Goal: Book appointment/travel/reservation

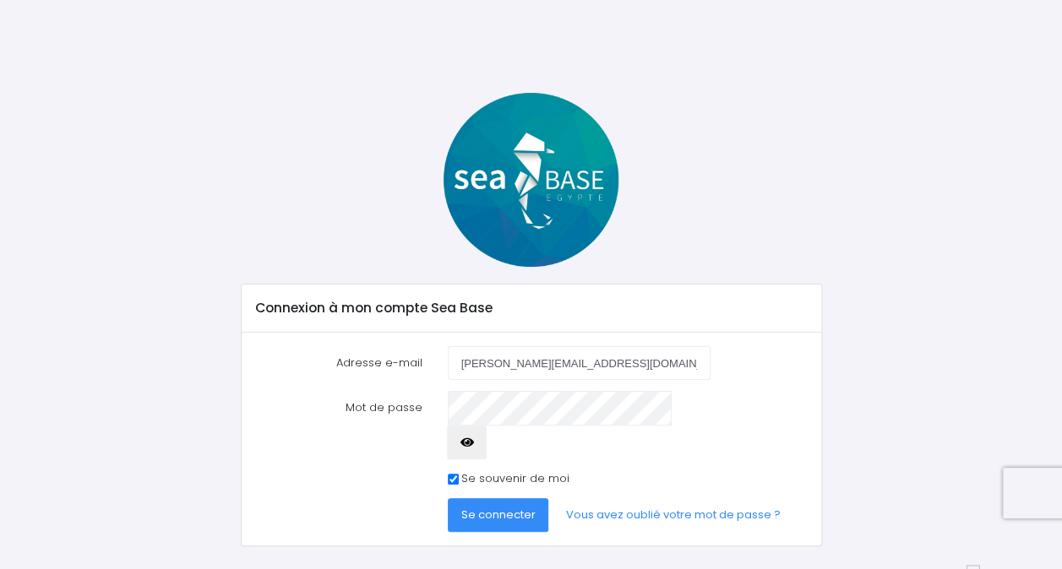
click at [474, 443] on icon "button" at bounding box center [467, 443] width 14 height 0
click at [506, 507] on span "Se connecter" at bounding box center [498, 515] width 74 height 16
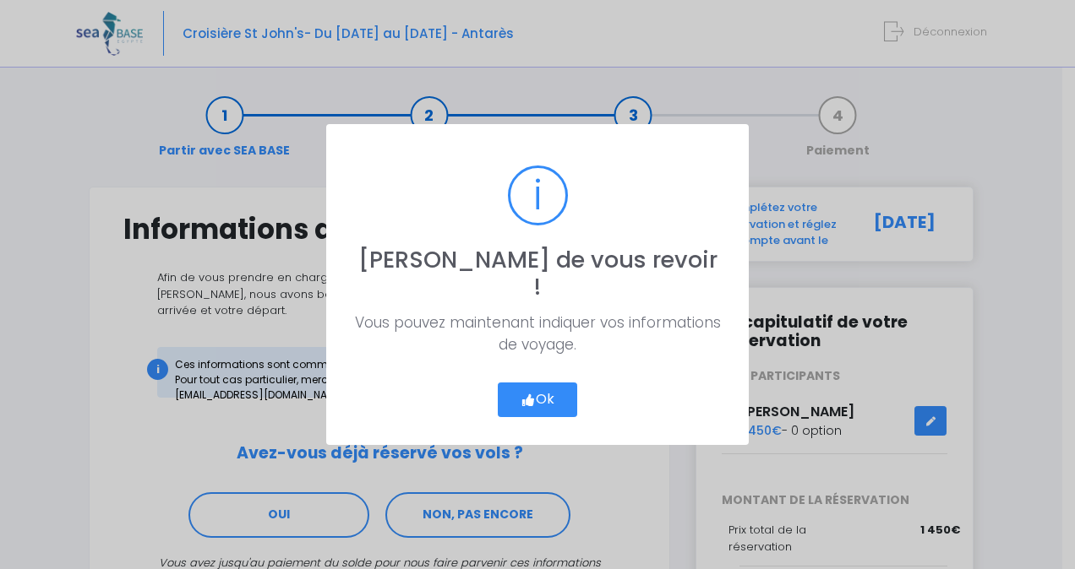
click at [520, 400] on icon "button" at bounding box center [527, 400] width 15 height 0
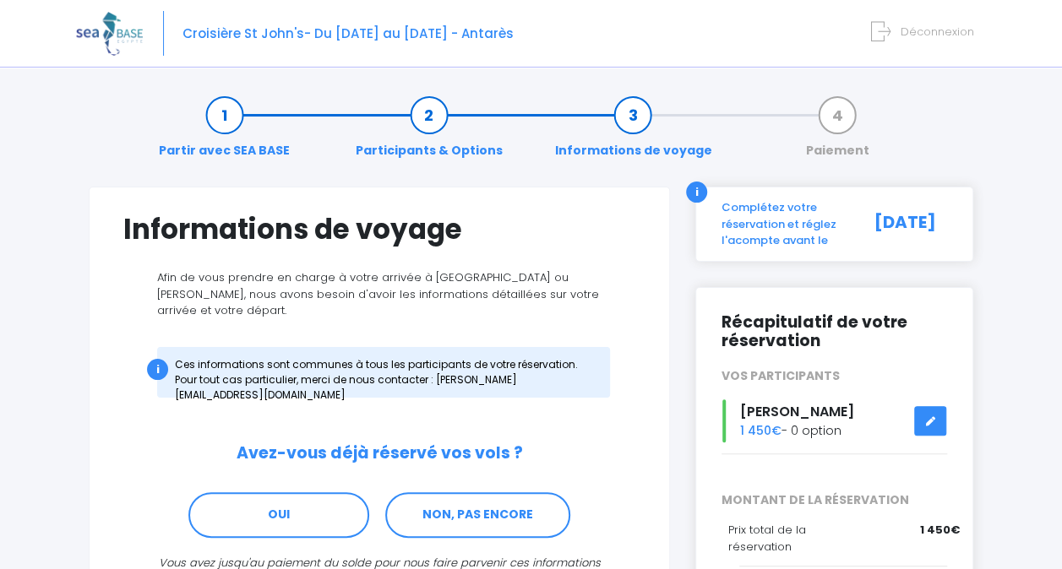
click at [422, 112] on link "Participants & Options" at bounding box center [429, 132] width 164 height 53
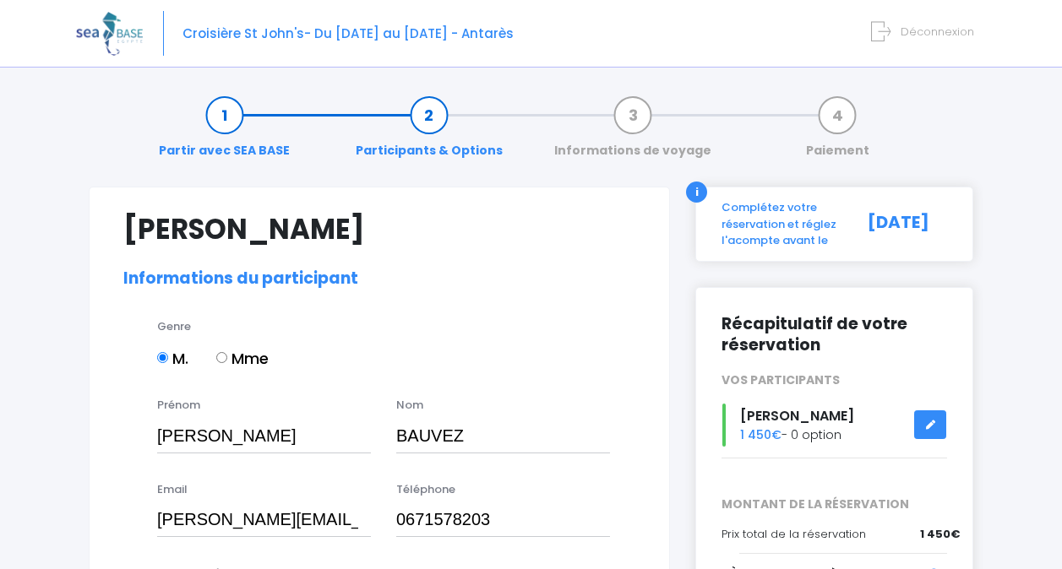
select select "N3"
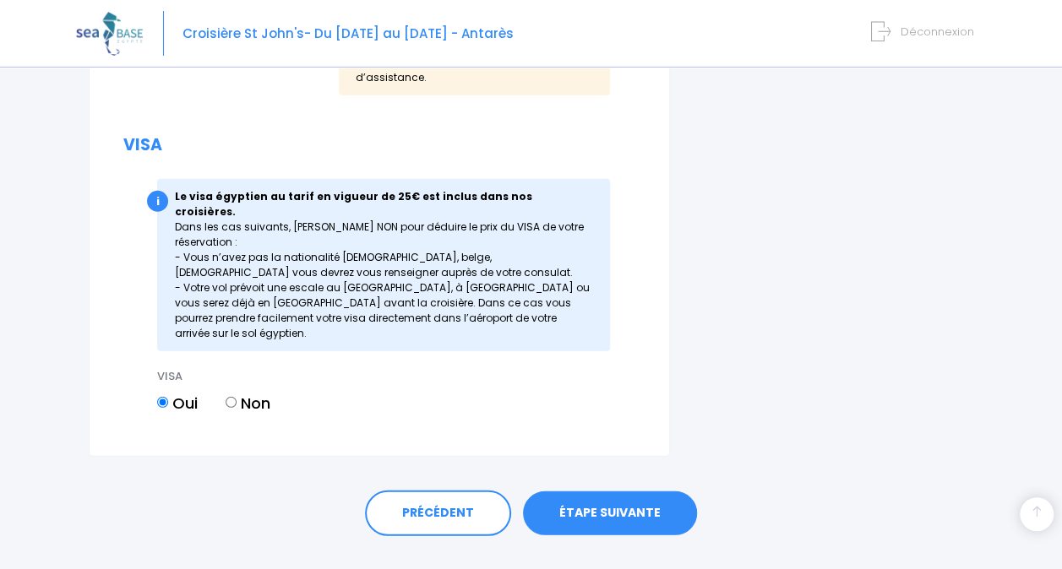
click at [607, 492] on link "ÉTAPE SUIVANTE" at bounding box center [610, 514] width 174 height 44
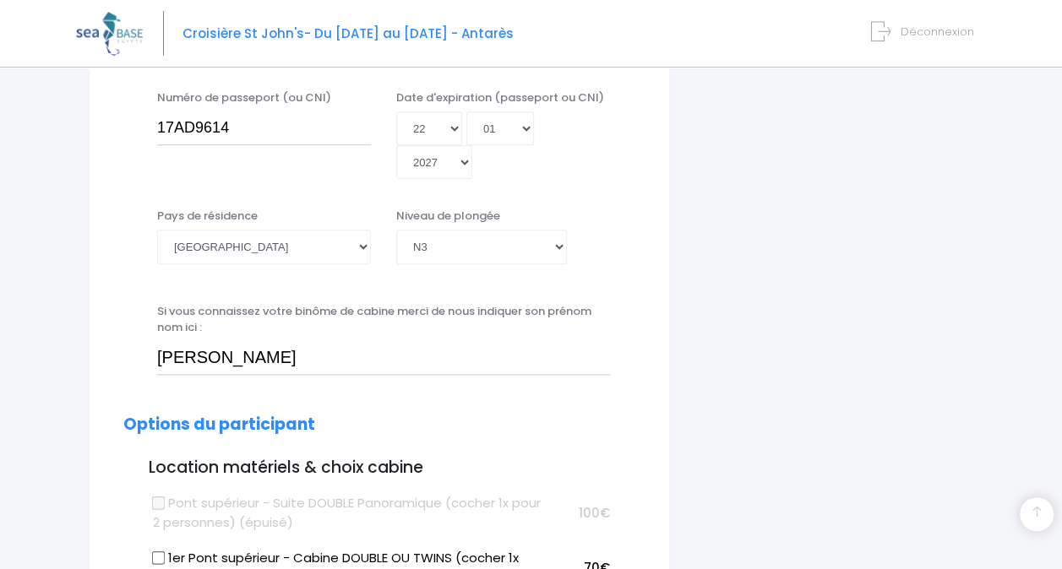
scroll to position [451, 0]
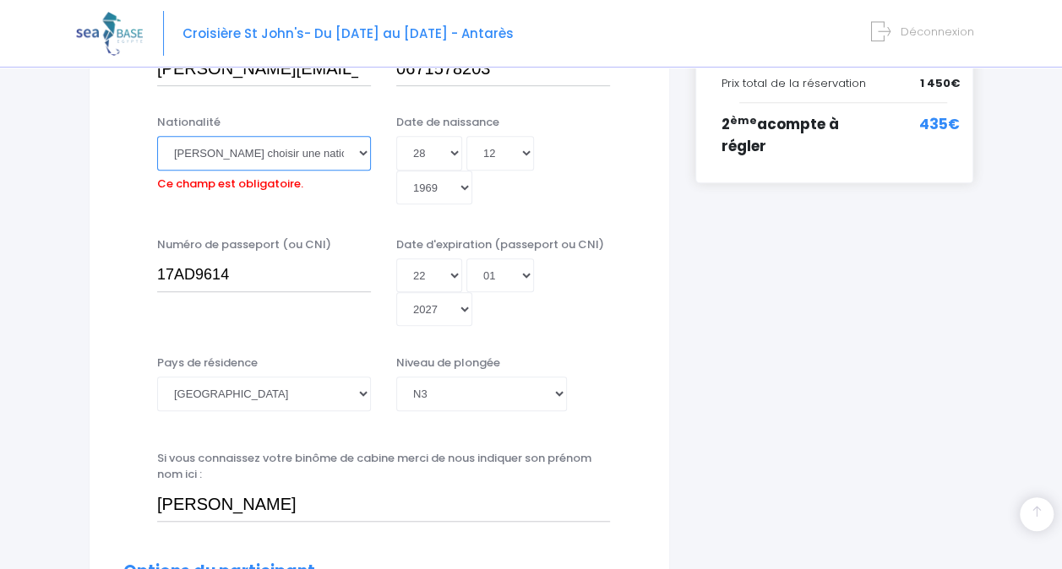
click at [363, 154] on select "Veuillez choisir une nationalité Afghane Albanaise Algerienne Allemande America…" at bounding box center [264, 153] width 214 height 34
select select "Française"
click at [157, 136] on select "Veuillez choisir une nationalité Afghane Albanaise Algerienne Allemande America…" at bounding box center [264, 153] width 214 height 34
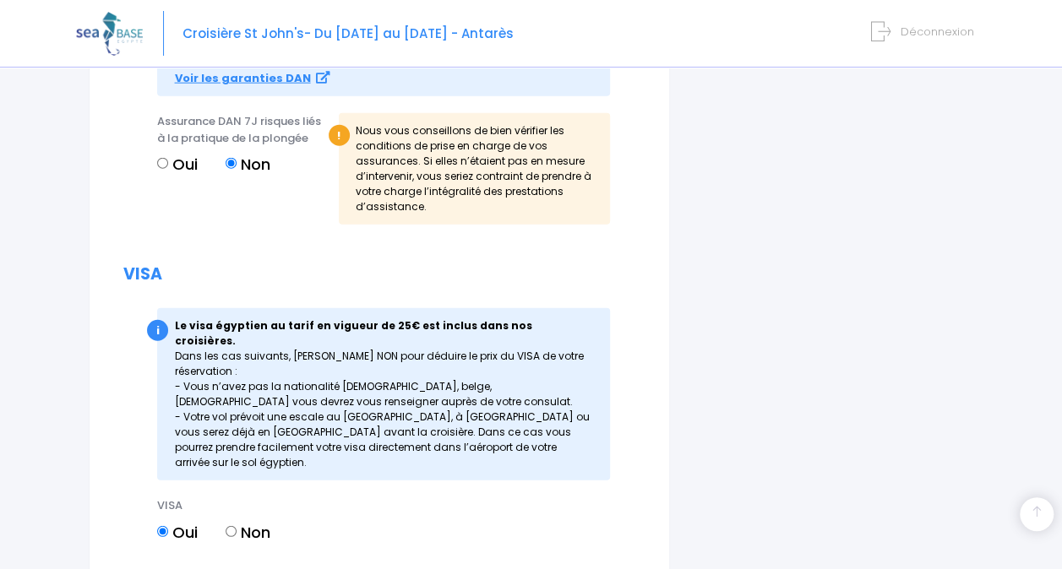
scroll to position [2204, 0]
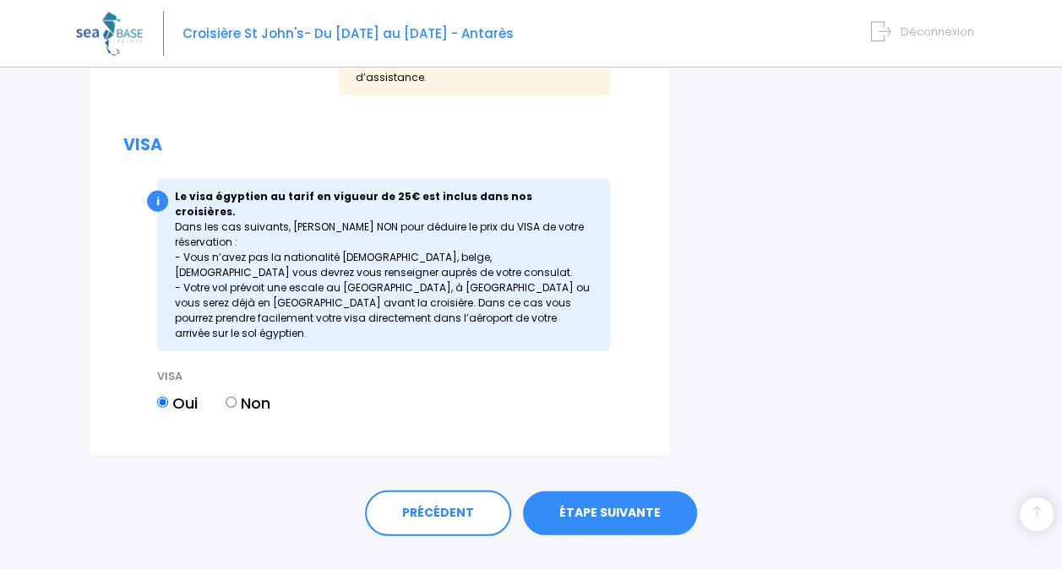
click at [615, 495] on link "ÉTAPE SUIVANTE" at bounding box center [610, 514] width 174 height 44
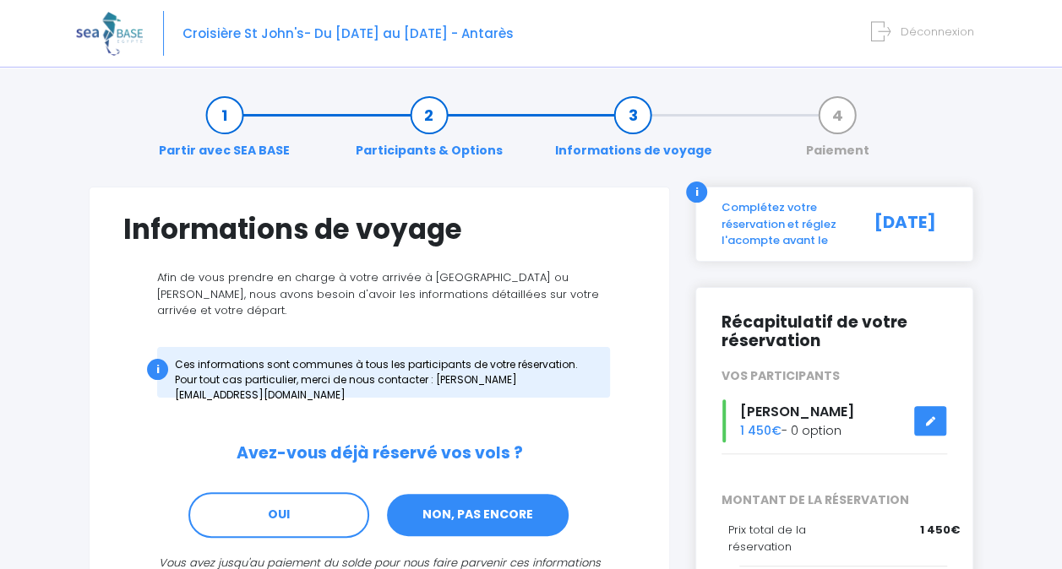
click at [509, 493] on link "NON, PAS ENCORE" at bounding box center [477, 516] width 185 height 46
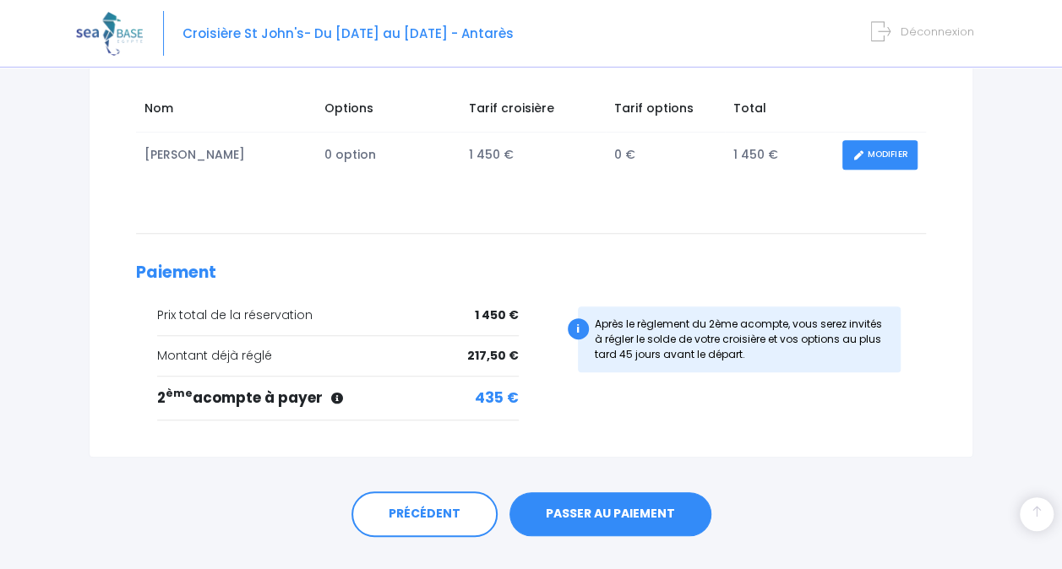
scroll to position [293, 0]
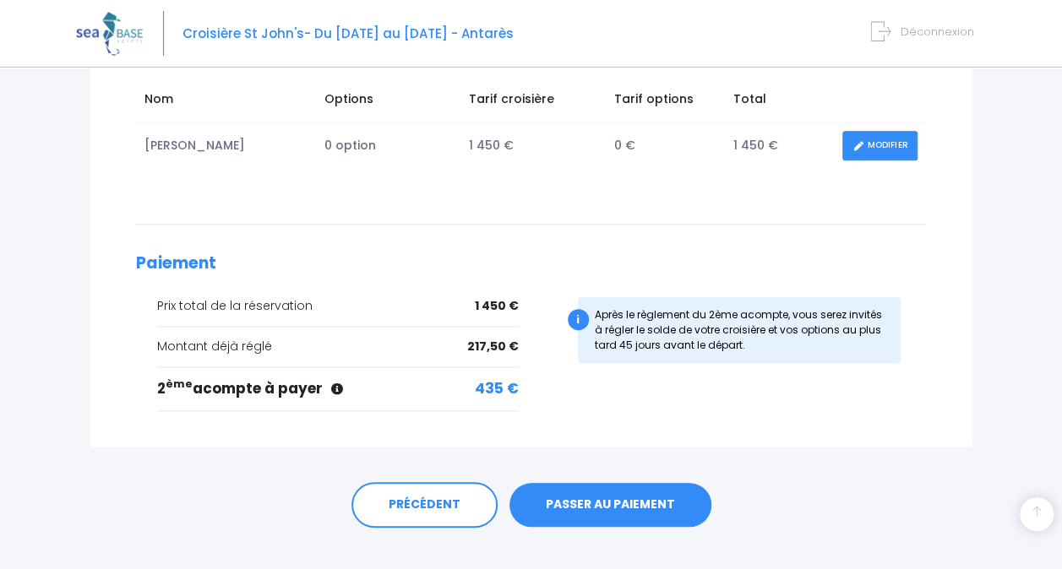
click at [914, 31] on span "Déconnexion" at bounding box center [937, 32] width 73 height 16
